Goal: Find specific page/section

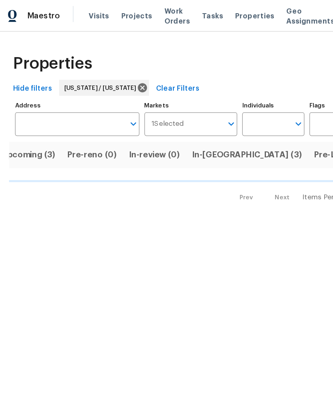
scroll to position [0, 16]
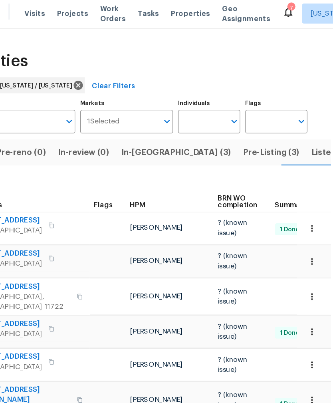
click at [153, 124] on span "In-reno (3)" at bounding box center [196, 123] width 87 height 11
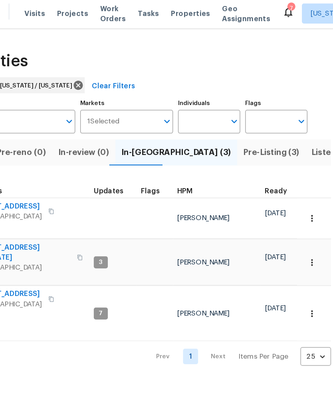
click at [305, 125] on span "Listed (22)" at bounding box center [322, 123] width 34 height 11
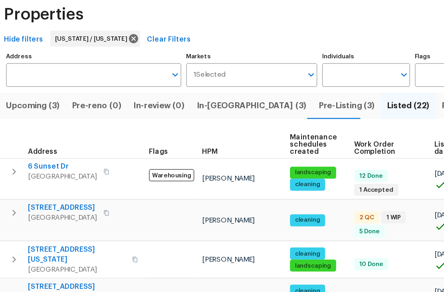
click at [332, 118] on span "Resale (9)" at bounding box center [380, 123] width 32 height 11
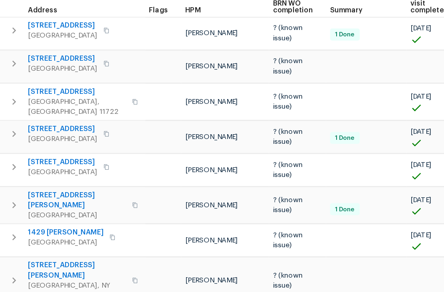
scroll to position [117, 0]
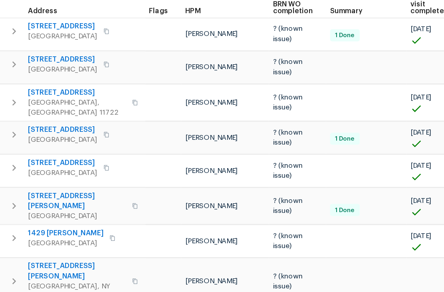
click at [59, 220] on span "1429 Melvin Pl" at bounding box center [65, 224] width 60 height 8
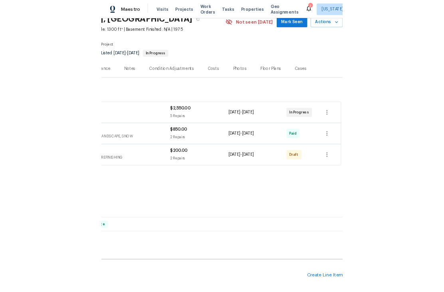
scroll to position [38, 118]
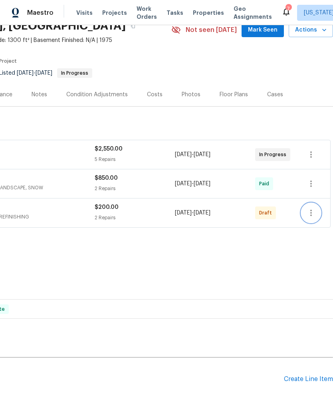
click at [309, 210] on icon "button" at bounding box center [311, 213] width 10 height 10
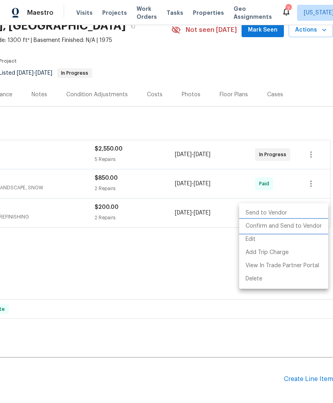
click at [303, 226] on li "Confirm and Send to Vendor" at bounding box center [283, 226] width 89 height 13
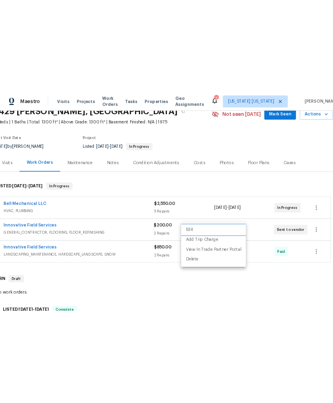
scroll to position [38, 7]
